Goal: Navigation & Orientation: Find specific page/section

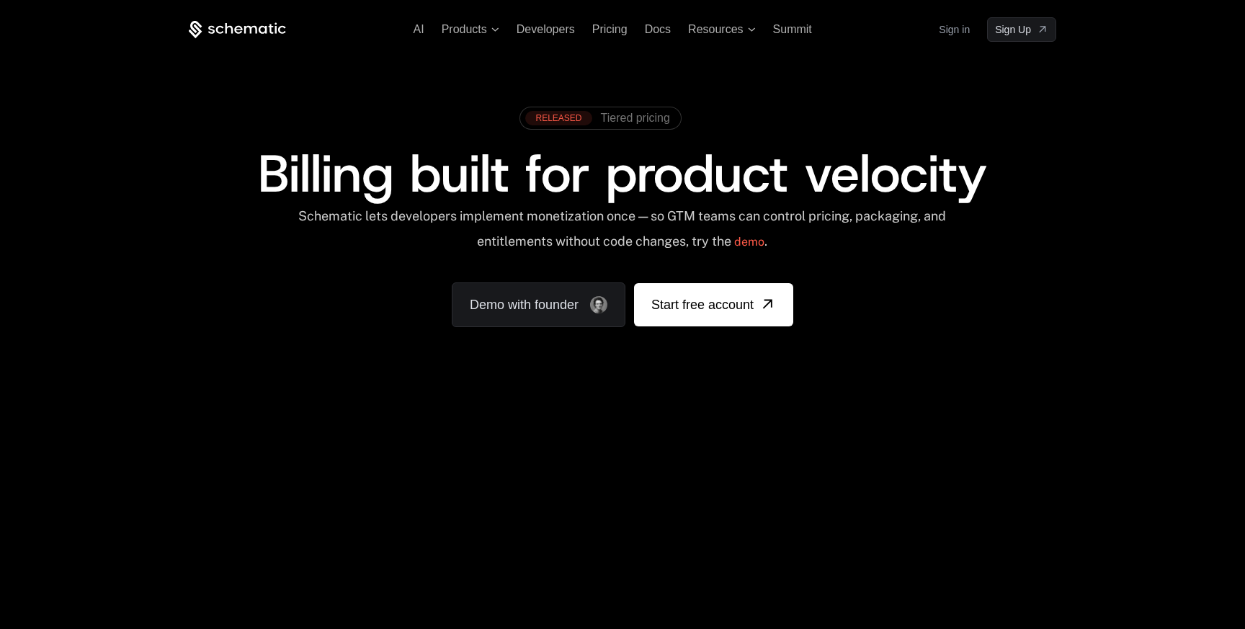
click at [960, 43] on div "RELEASED Tiered pricing Billing built for product velocity Schematic lets devel…" at bounding box center [622, 213] width 937 height 343
click at [960, 40] on link "Sign in" at bounding box center [954, 29] width 31 height 23
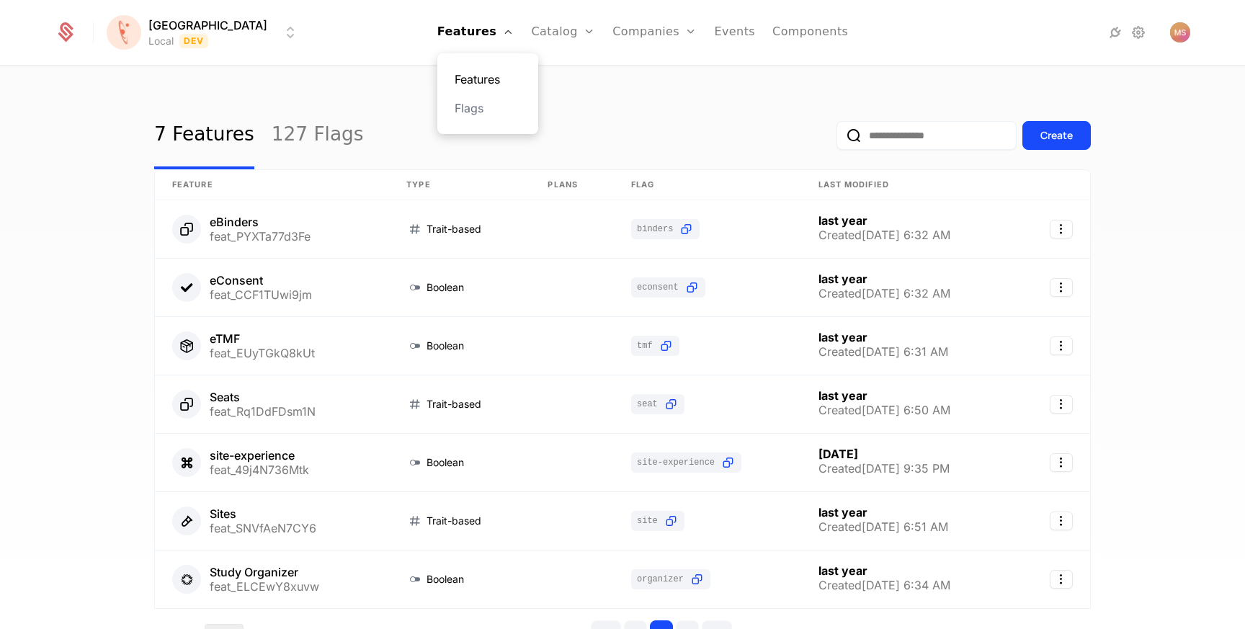
click at [460, 73] on link "Features" at bounding box center [488, 79] width 66 height 17
click at [460, 76] on link "Features" at bounding box center [488, 79] width 66 height 17
click at [292, 119] on link "127 Flags" at bounding box center [318, 136] width 92 height 68
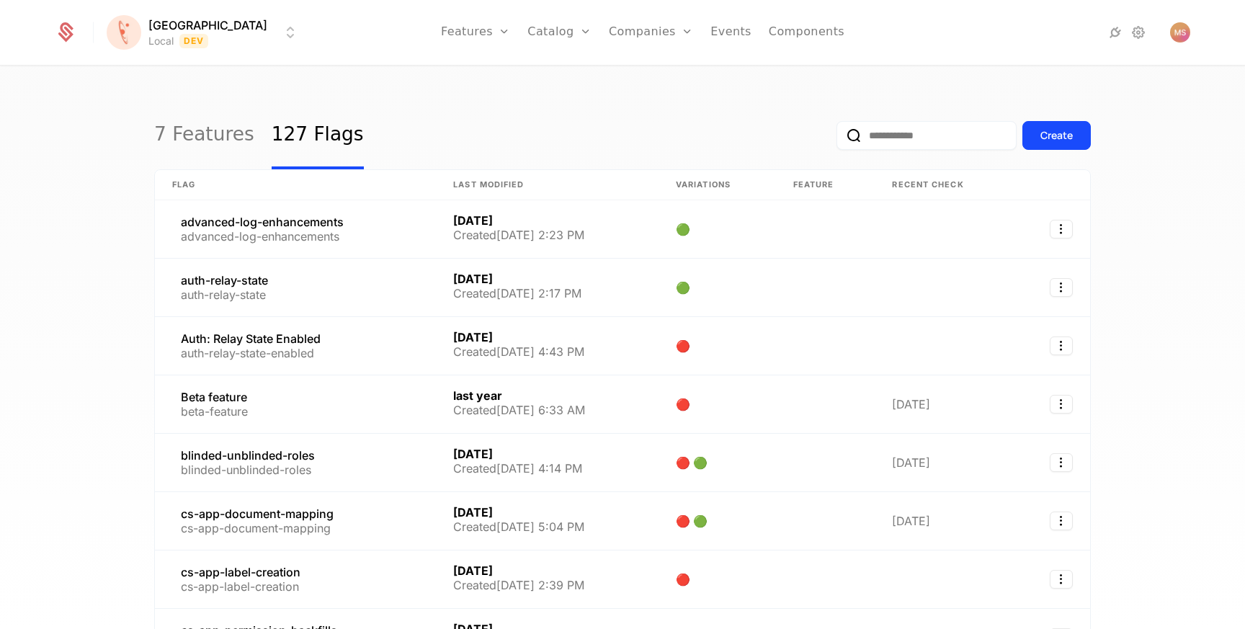
click at [916, 128] on input "email" at bounding box center [926, 135] width 180 height 29
type input "*******"
click at [836, 138] on button "submit" at bounding box center [836, 138] width 0 height 0
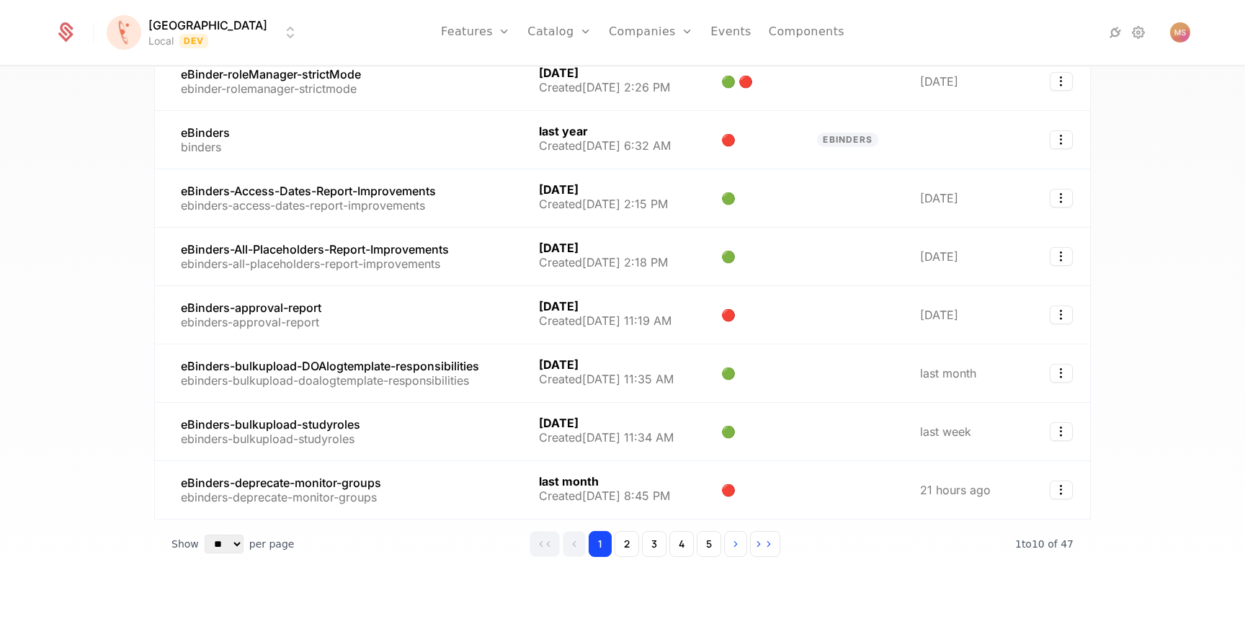
scroll to position [276, 0]
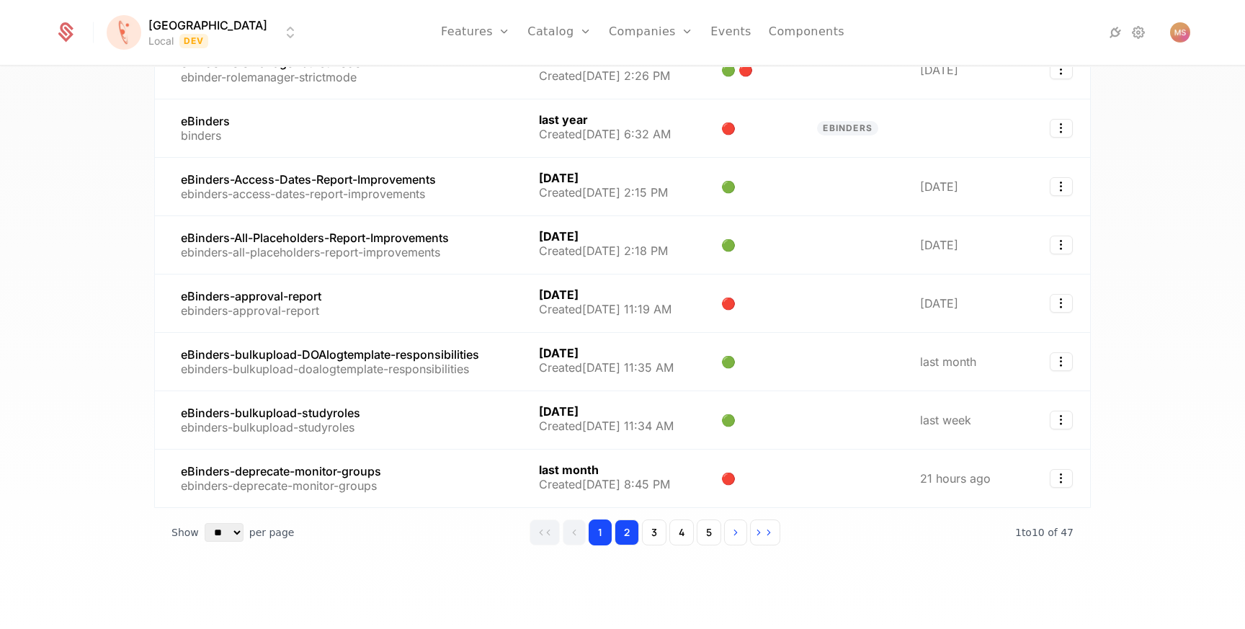
click at [620, 527] on button "2" at bounding box center [626, 532] width 24 height 26
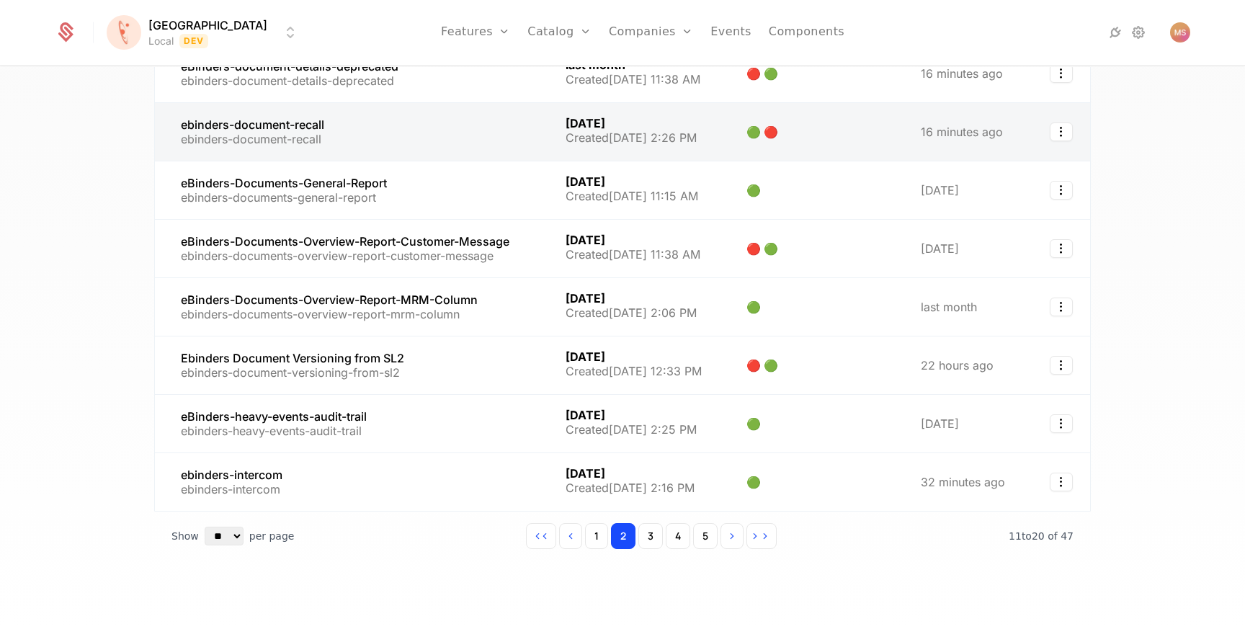
scroll to position [276, 0]
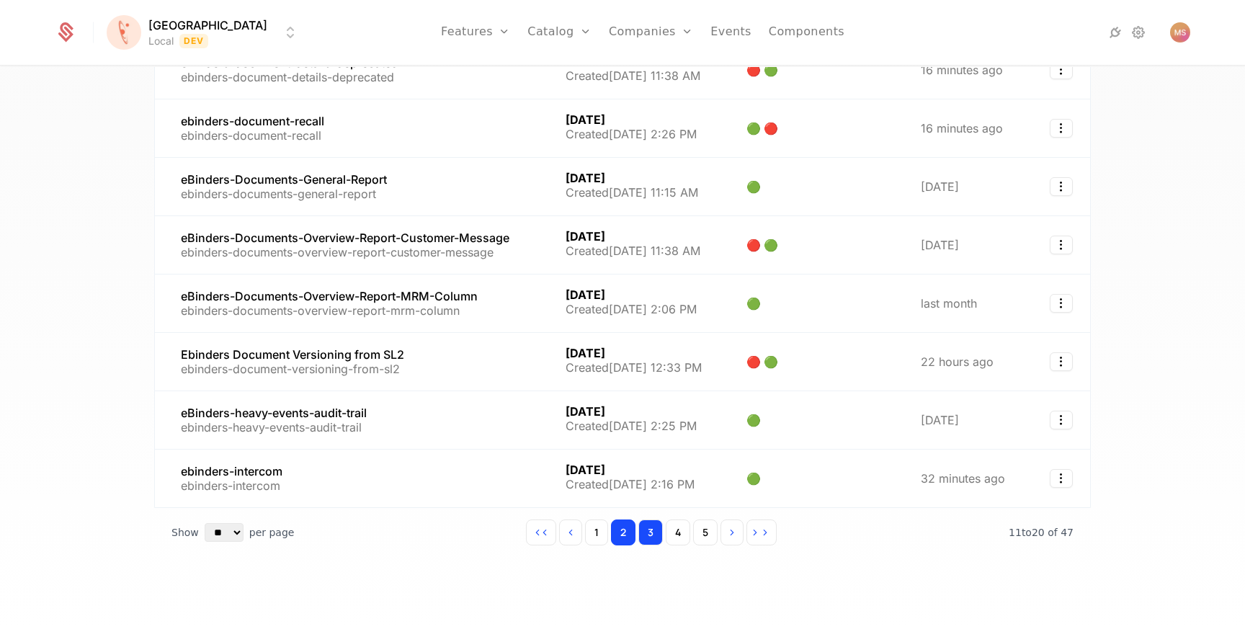
click at [646, 530] on button "3" at bounding box center [650, 532] width 24 height 26
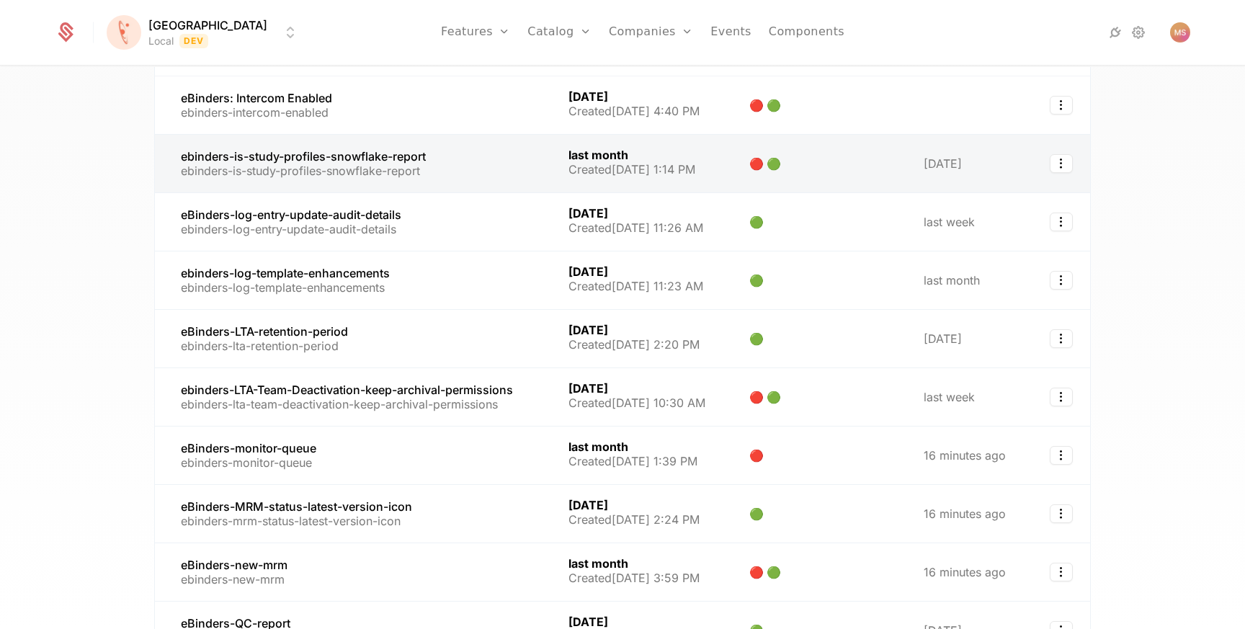
scroll to position [276, 0]
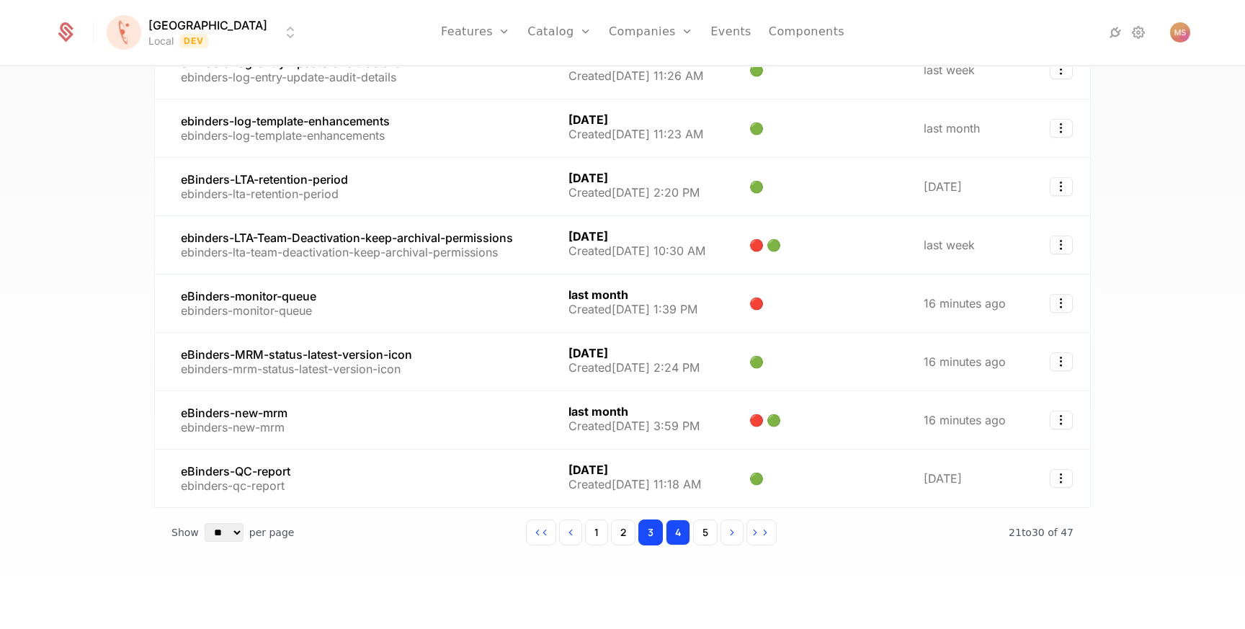
click at [675, 540] on button "4" at bounding box center [678, 532] width 24 height 26
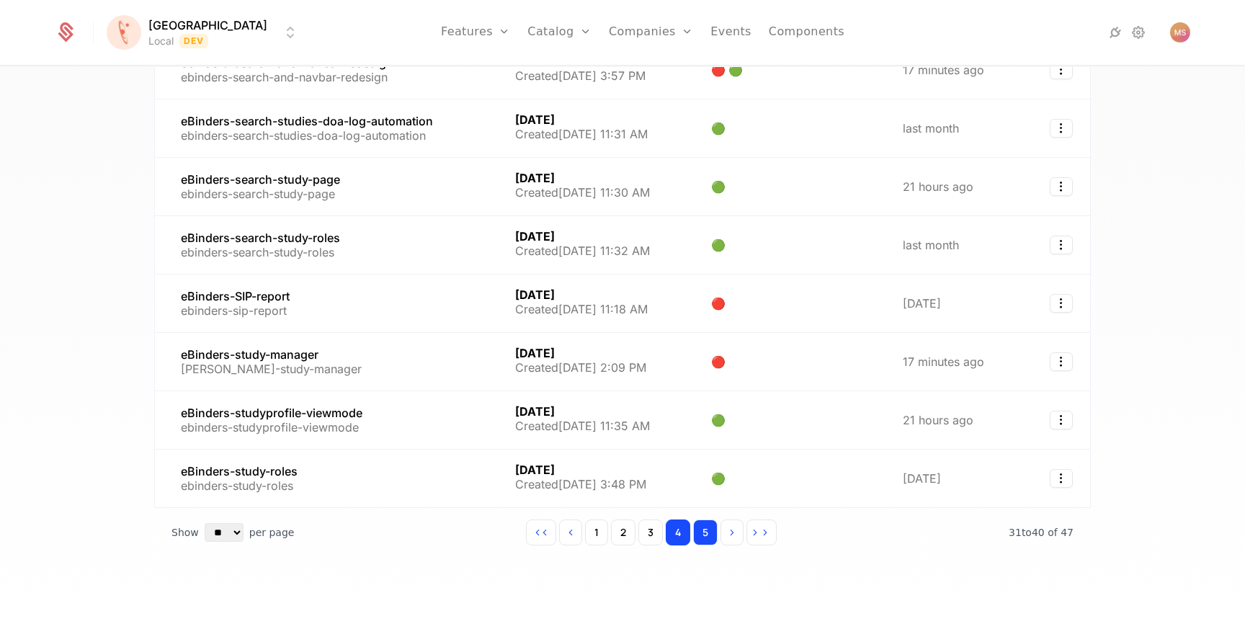
click at [710, 536] on button "5" at bounding box center [705, 532] width 24 height 26
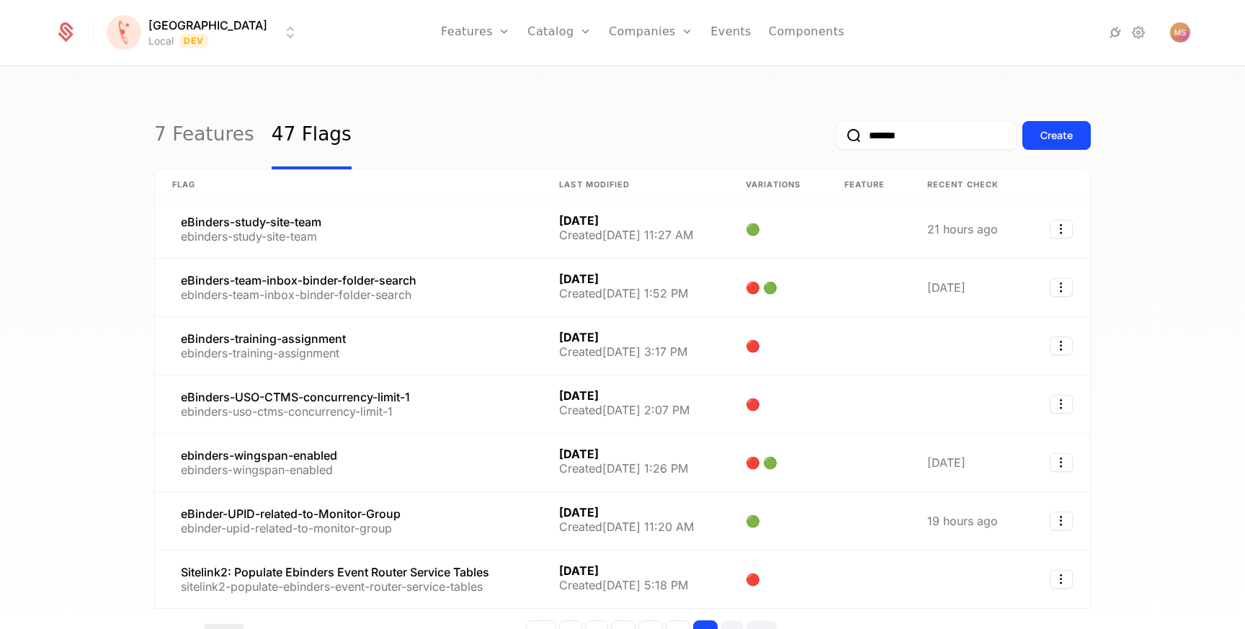
click at [924, 148] on input "*******" at bounding box center [926, 135] width 180 height 29
click at [927, 143] on input "*******" at bounding box center [926, 135] width 180 height 29
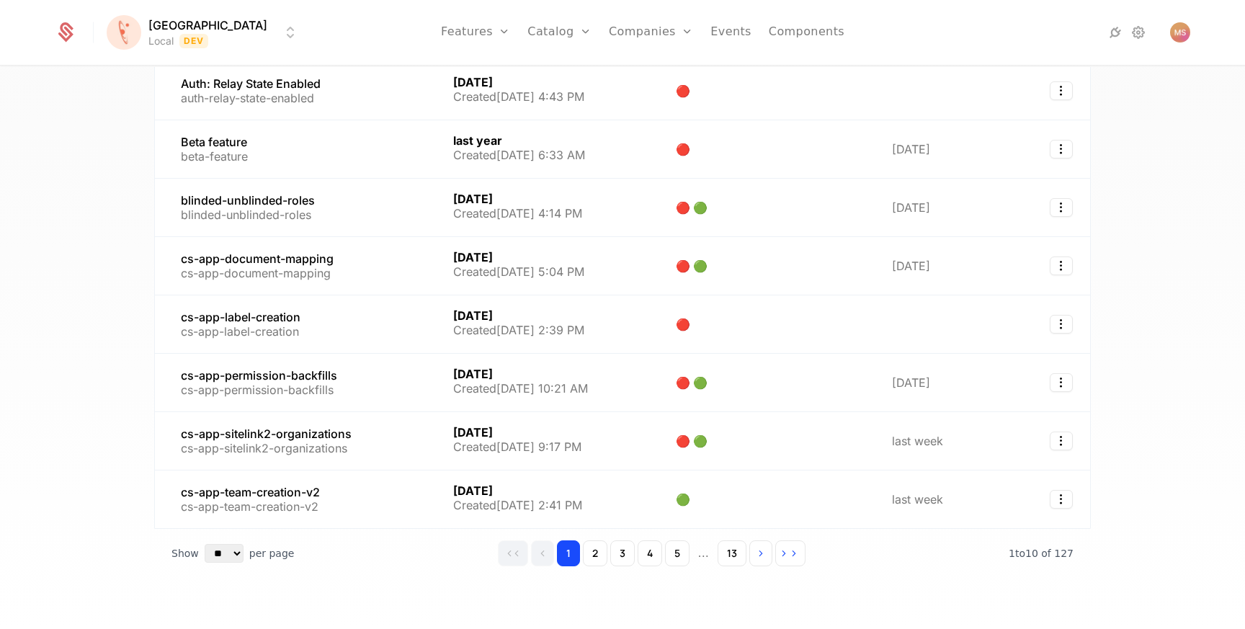
scroll to position [276, 0]
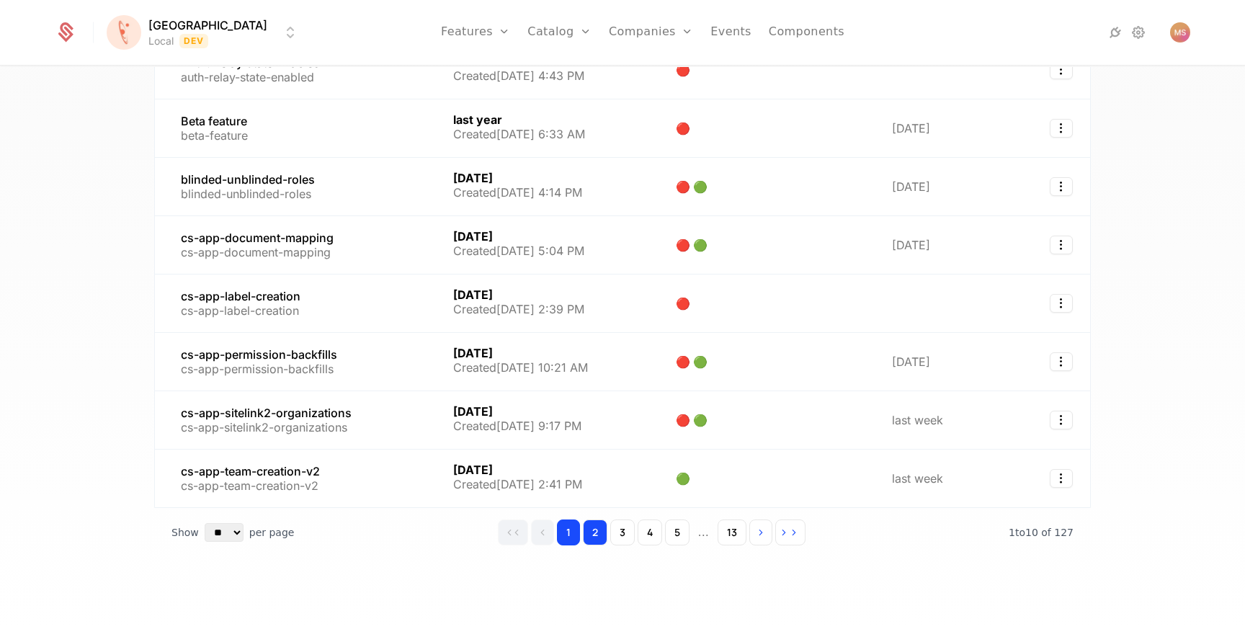
click at [600, 535] on button "2" at bounding box center [595, 532] width 24 height 26
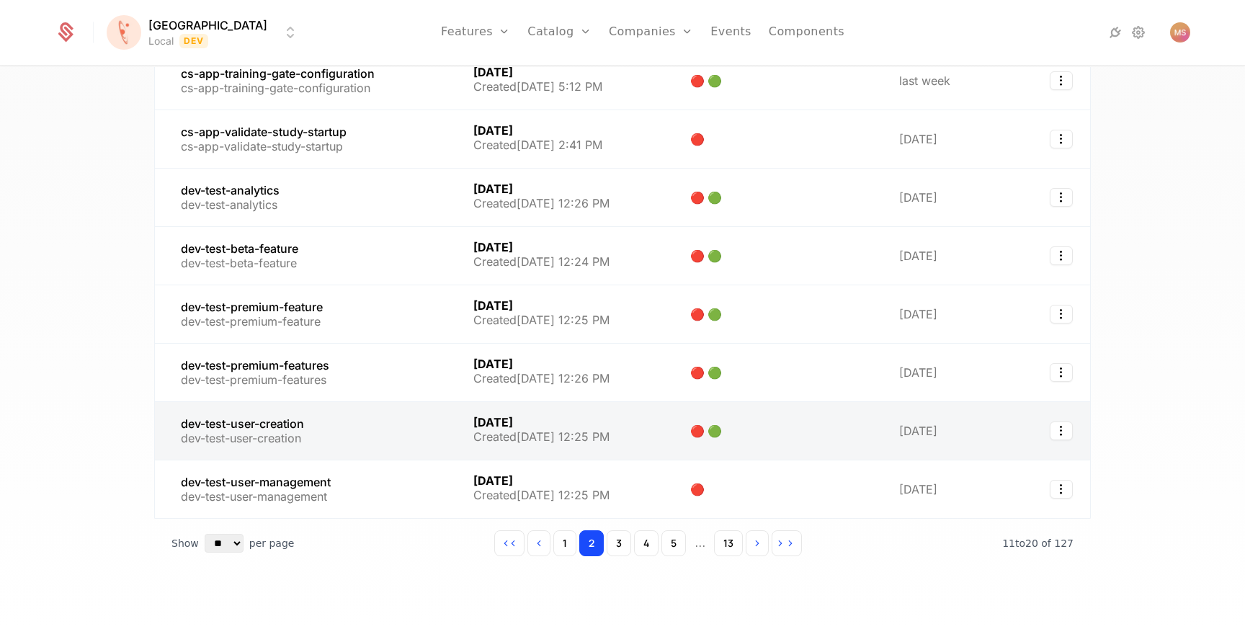
scroll to position [274, 0]
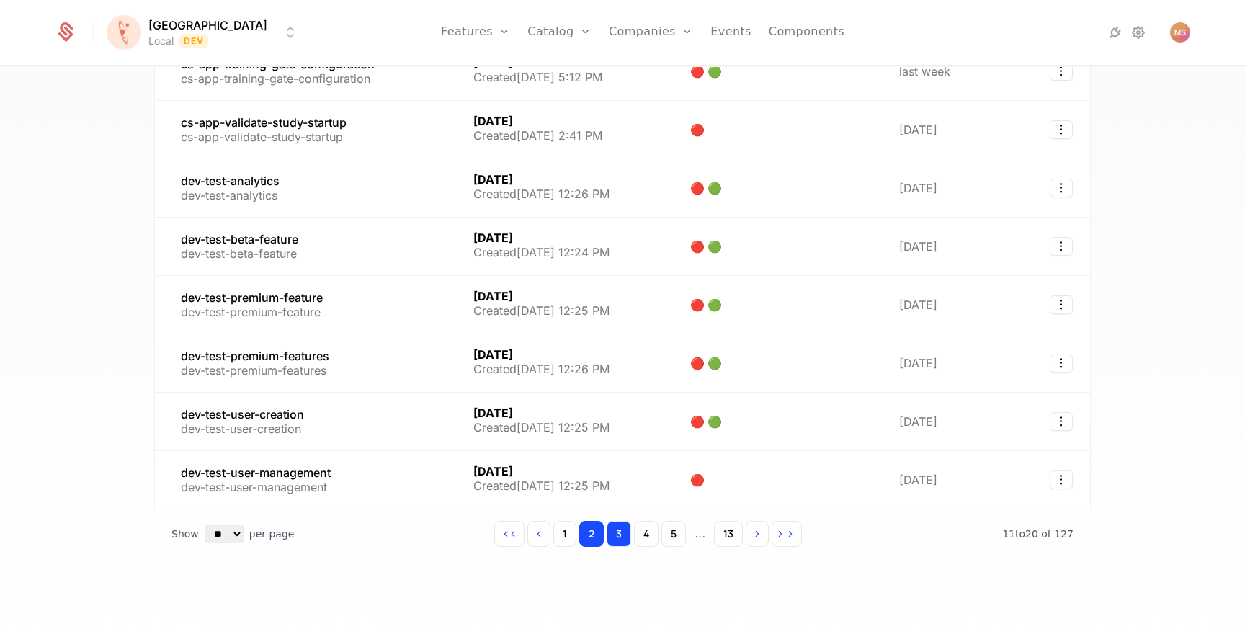
click at [625, 541] on button "3" at bounding box center [619, 534] width 24 height 26
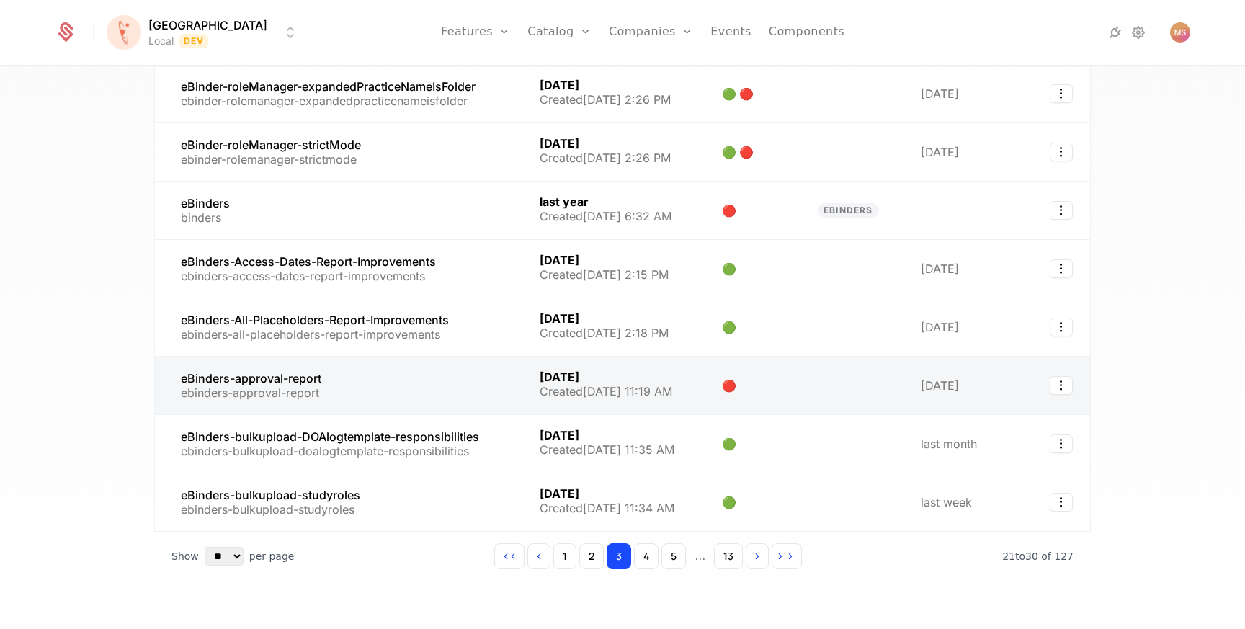
scroll to position [276, 0]
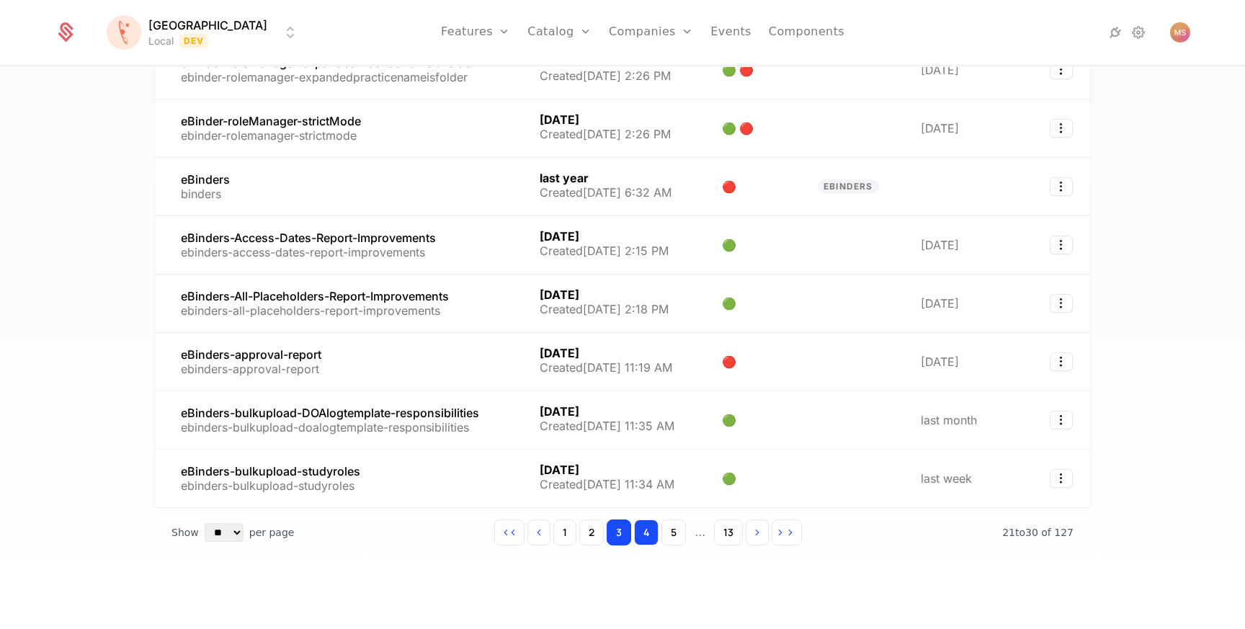
click at [647, 532] on button "4" at bounding box center [646, 532] width 24 height 26
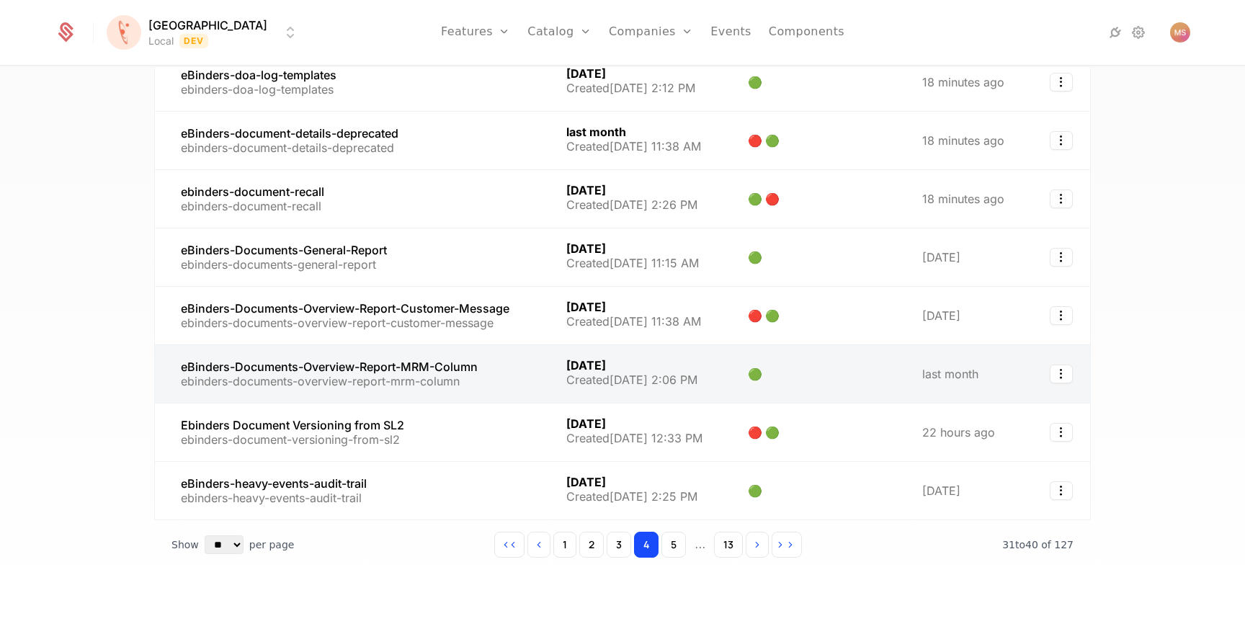
scroll to position [264, 0]
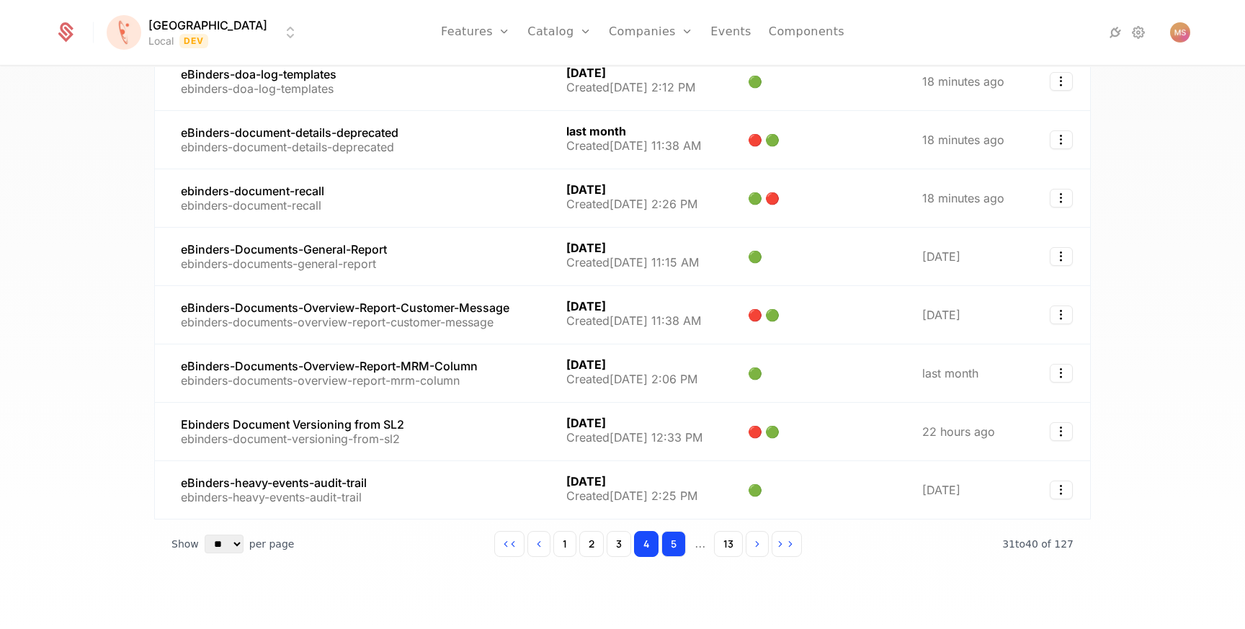
click at [671, 542] on button "5" at bounding box center [673, 544] width 24 height 26
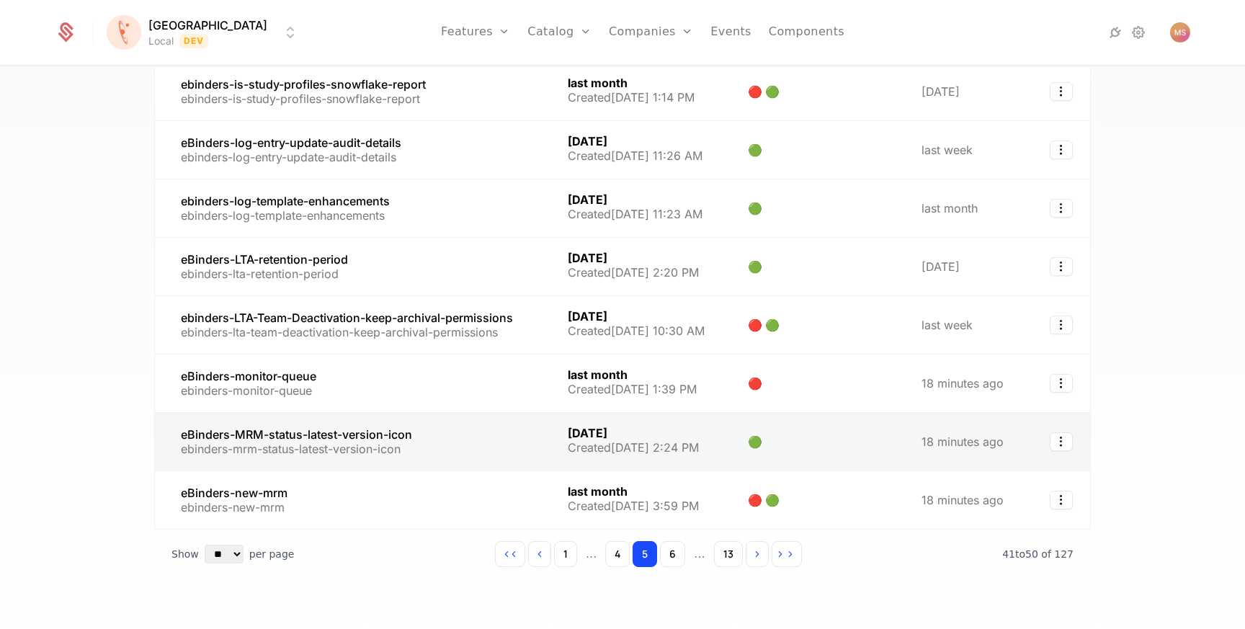
scroll to position [276, 0]
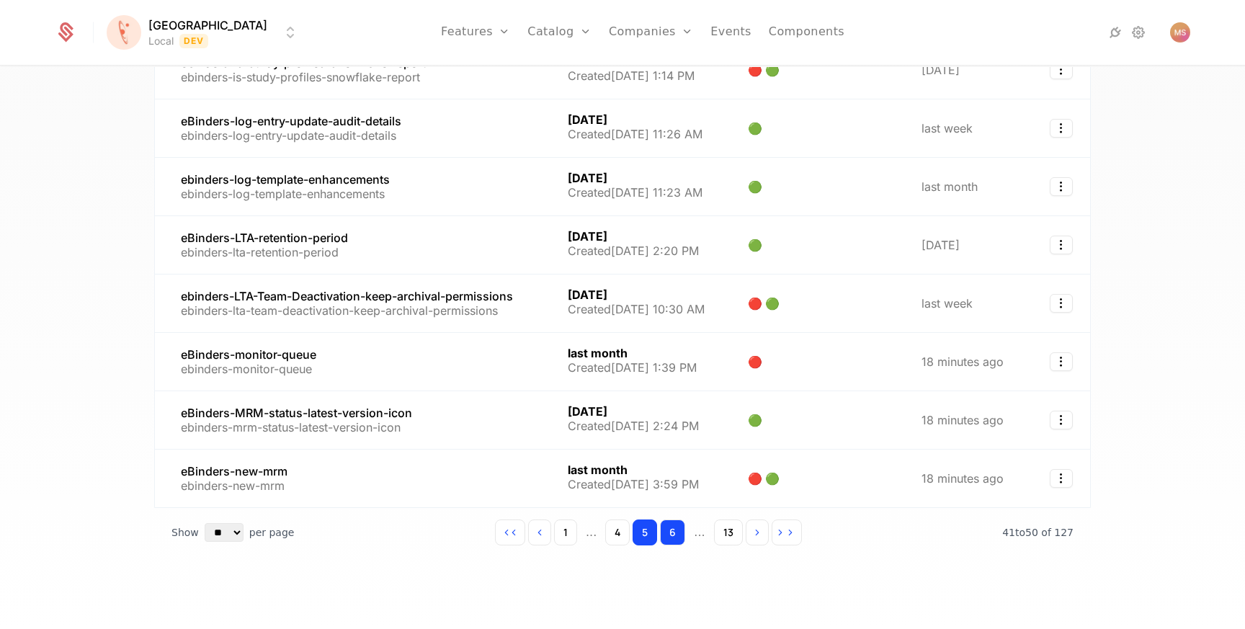
click at [679, 529] on button "6" at bounding box center [672, 532] width 25 height 26
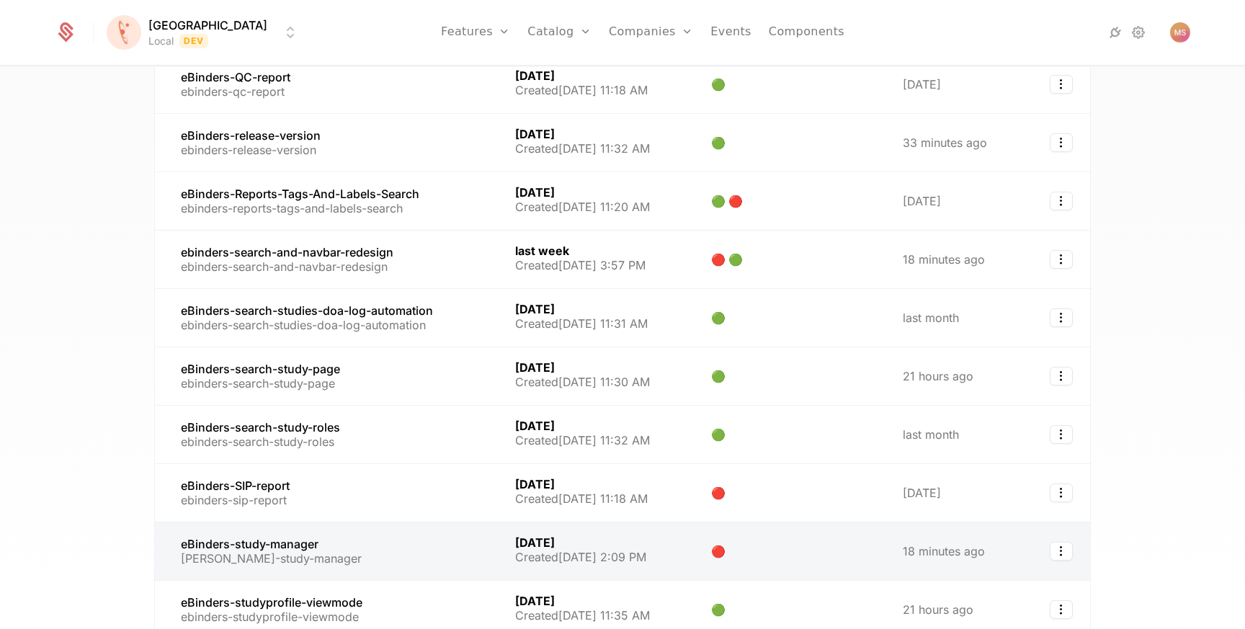
scroll to position [276, 0]
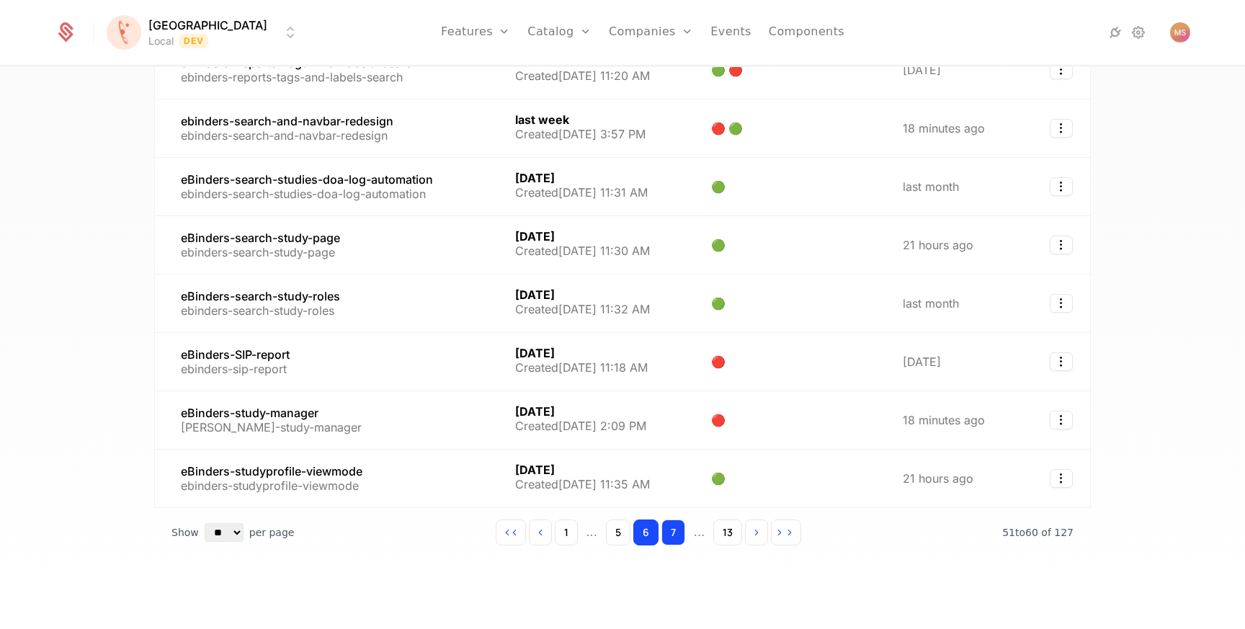
click at [676, 532] on button "7" at bounding box center [673, 532] width 24 height 26
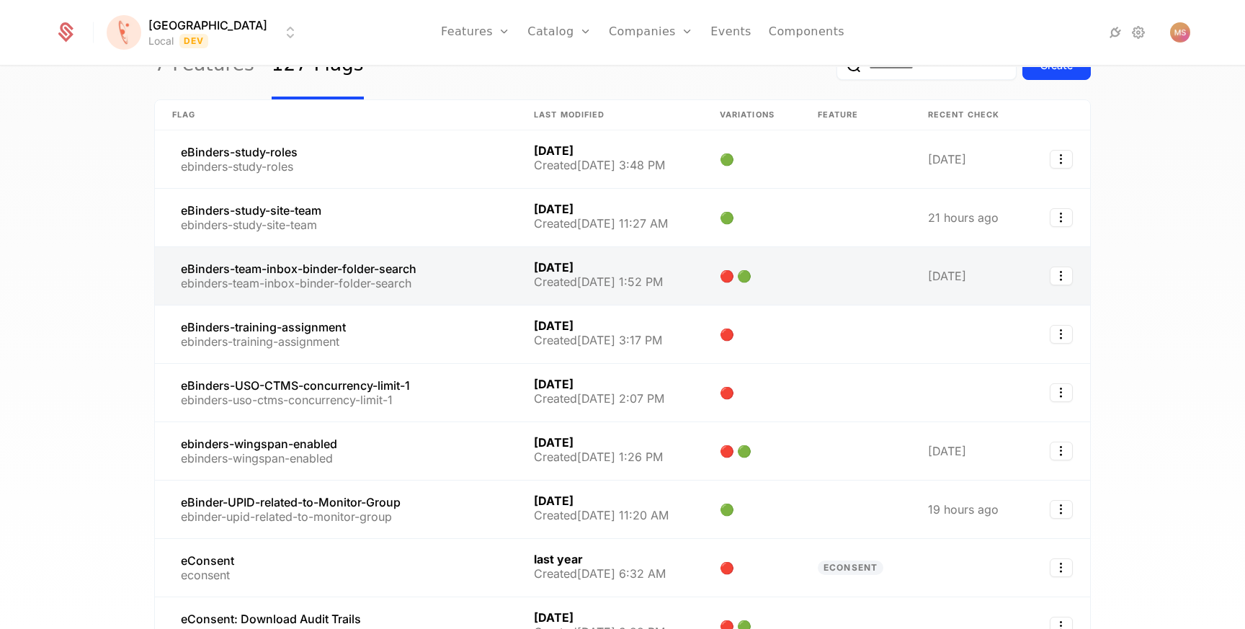
scroll to position [81, 0]
